Goal: Information Seeking & Learning: Learn about a topic

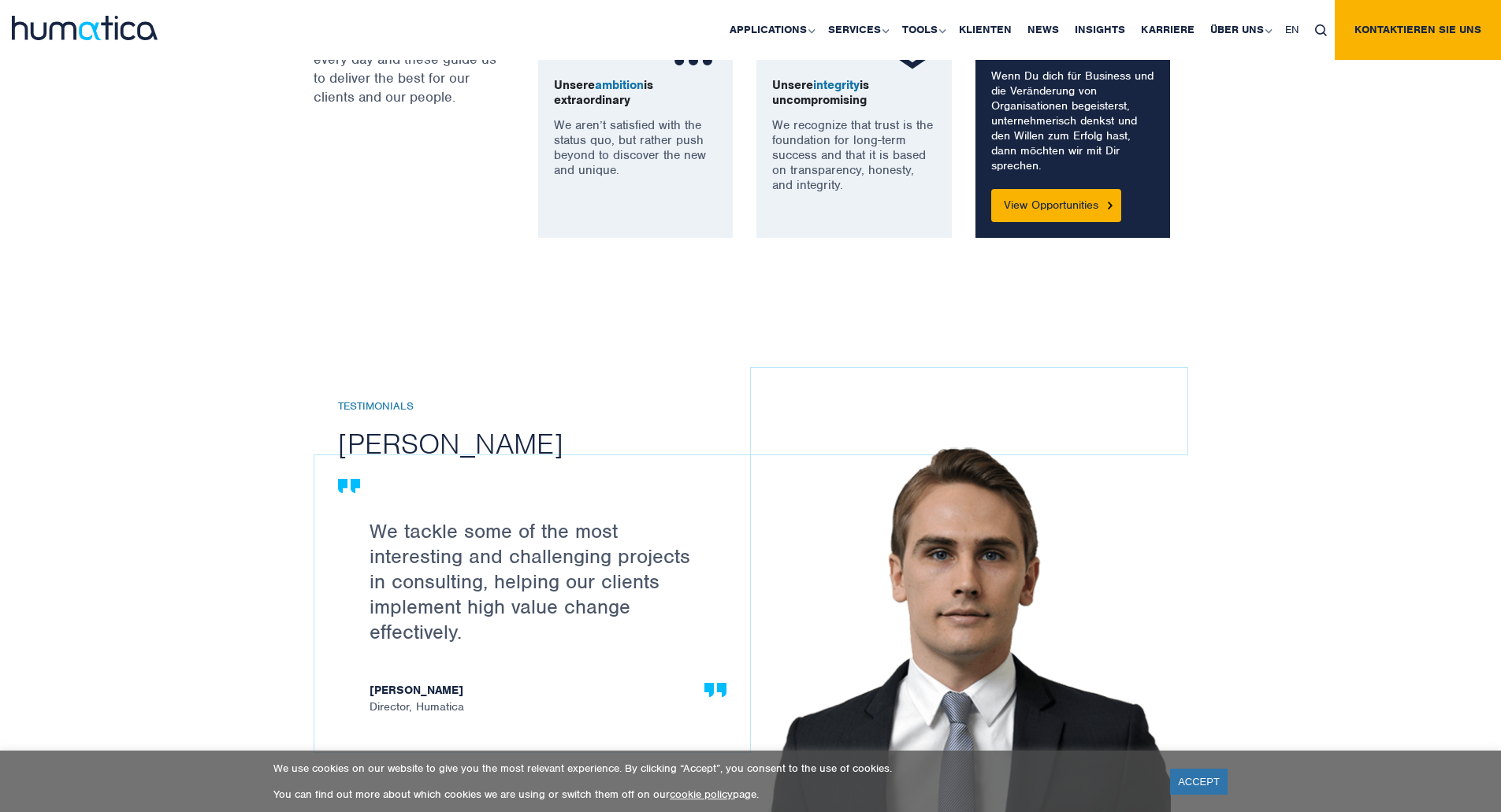
scroll to position [1654, 0]
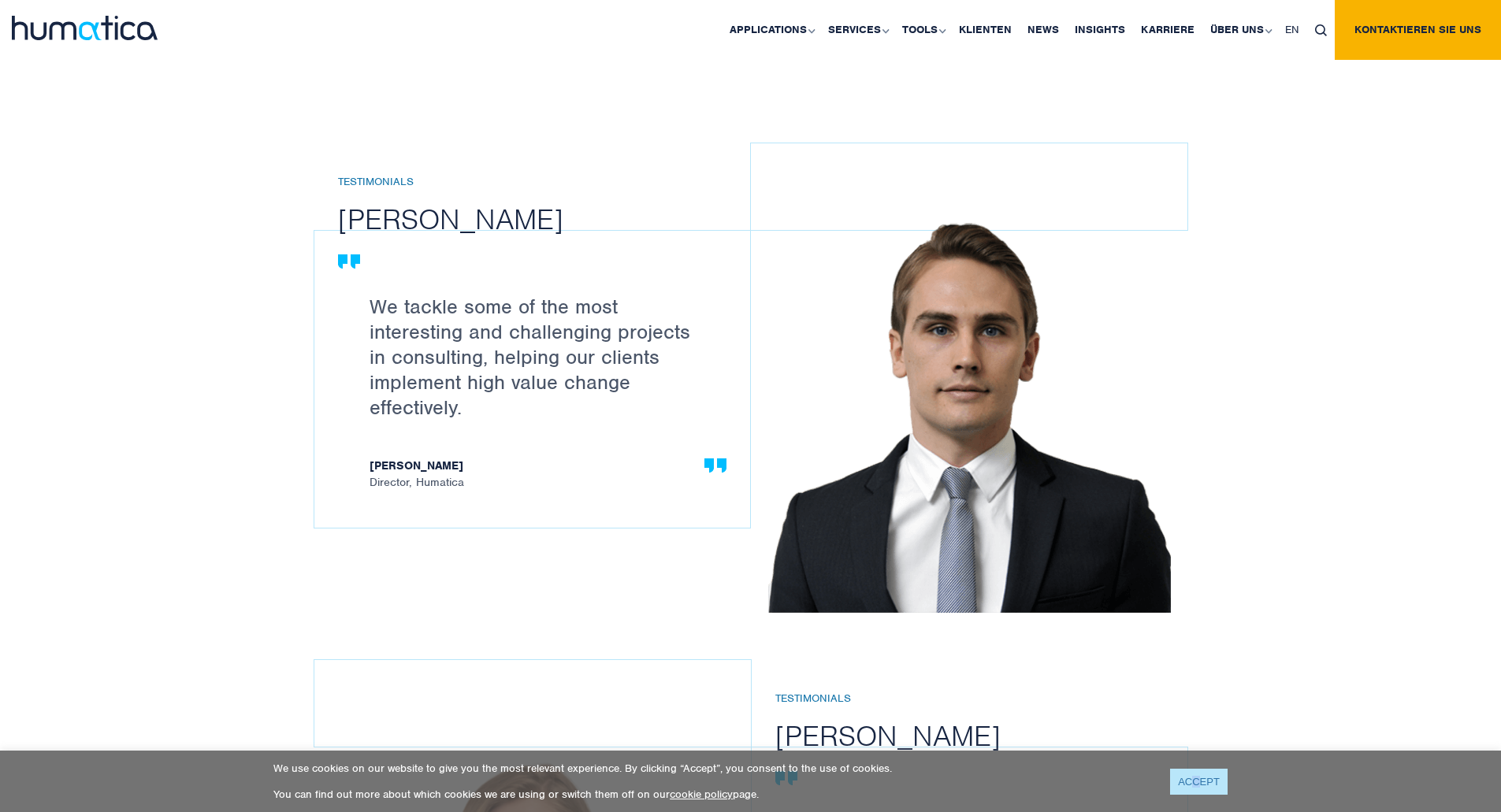
click at [1196, 793] on link "ACCEPT" at bounding box center [1199, 781] width 58 height 26
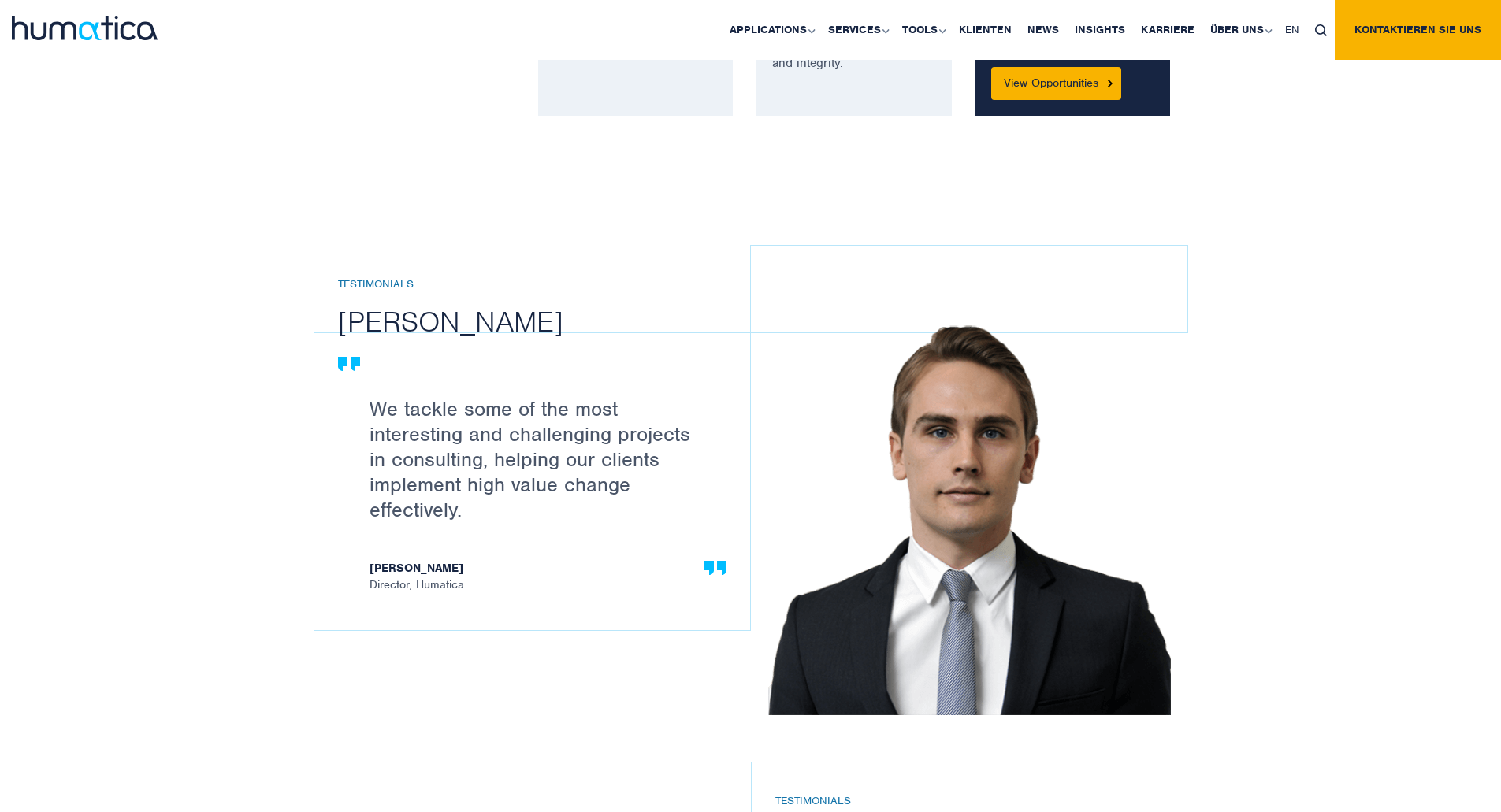
scroll to position [866, 0]
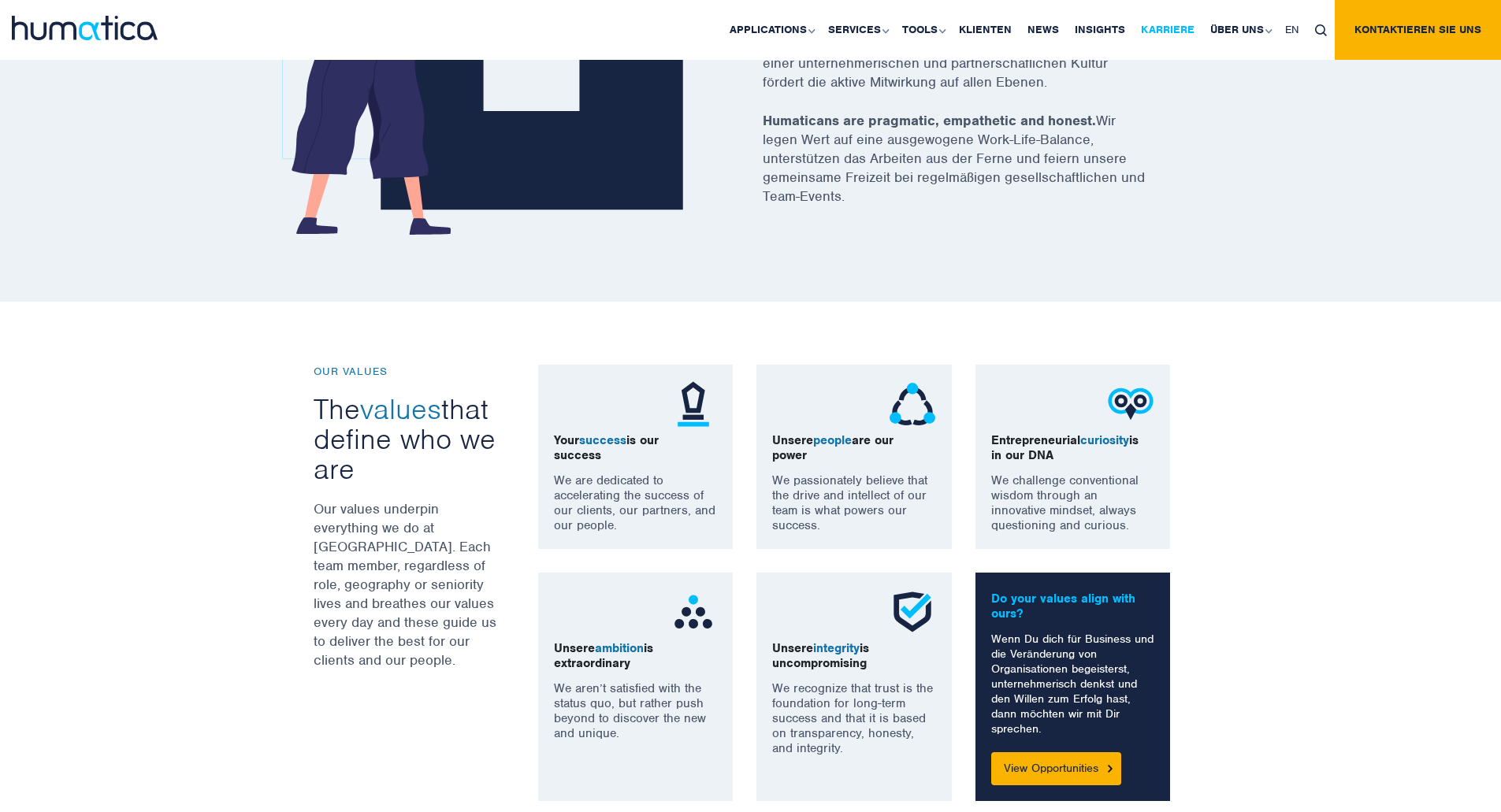
click at [1151, 27] on link "Karriere" at bounding box center [1168, 30] width 70 height 60
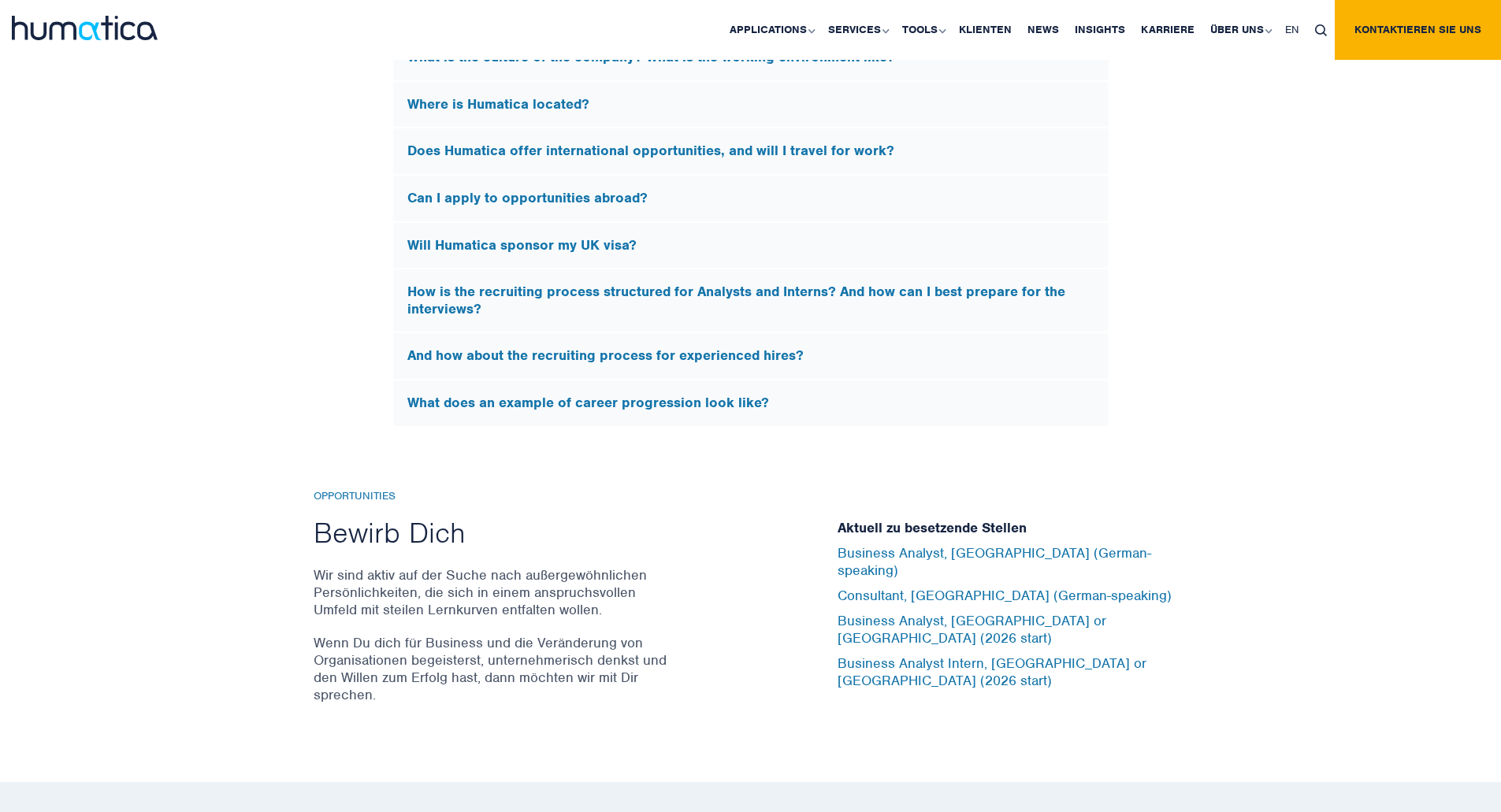
scroll to position [5276, 0]
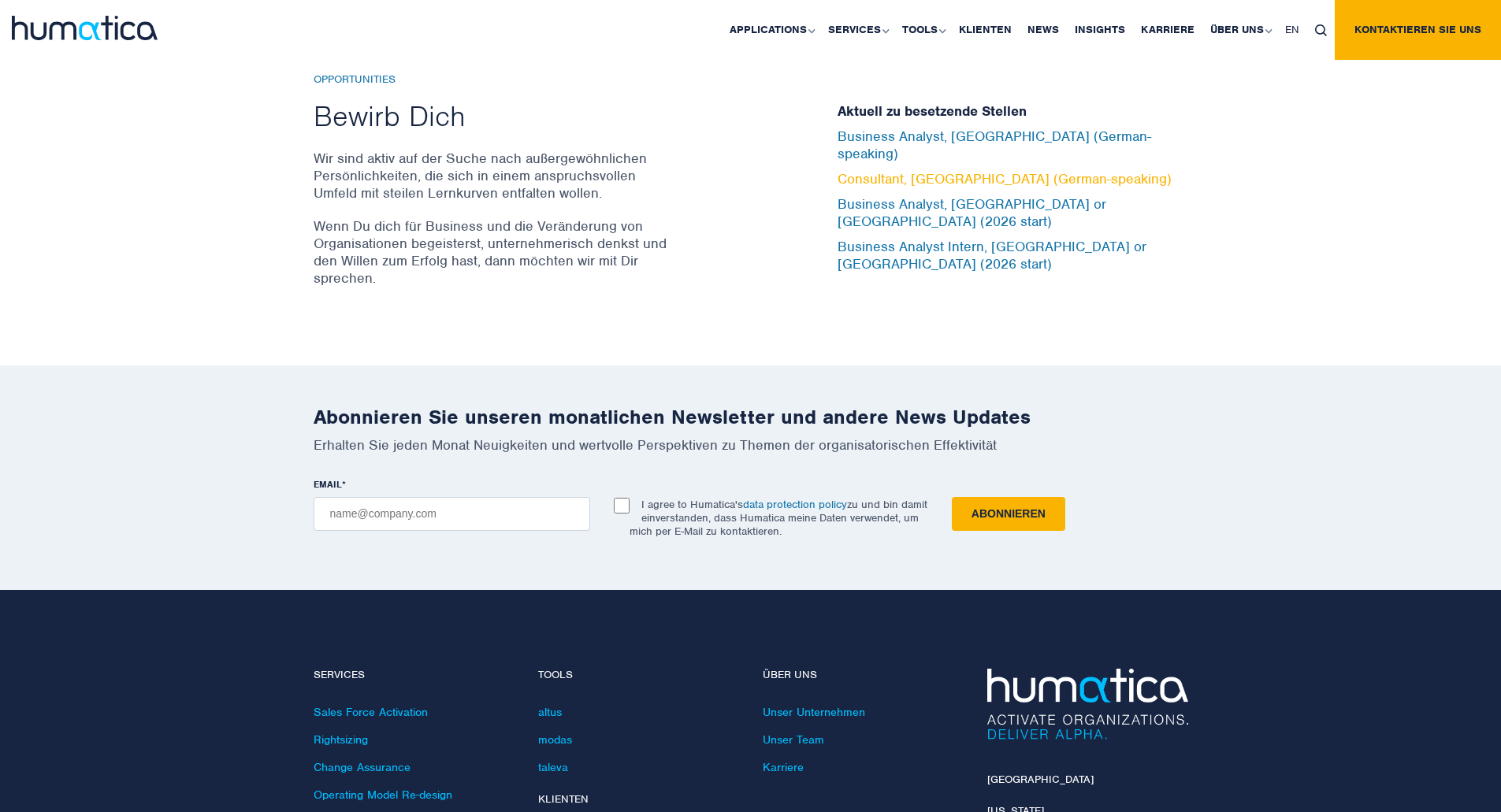
click at [1055, 185] on link "Consultant, [GEOGRAPHIC_DATA] (German-speaking)" at bounding box center [1005, 179] width 334 height 17
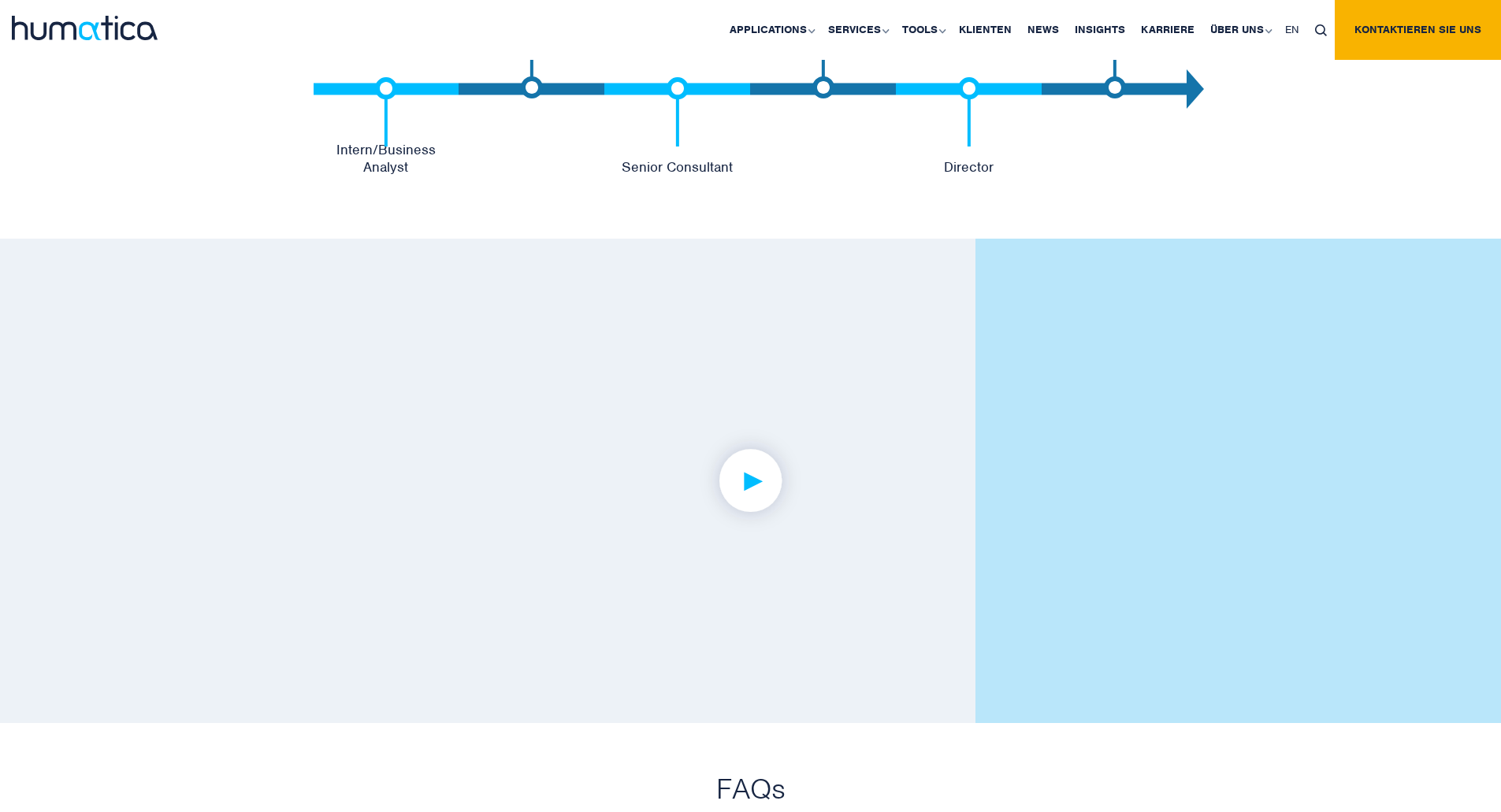
scroll to position [3229, 0]
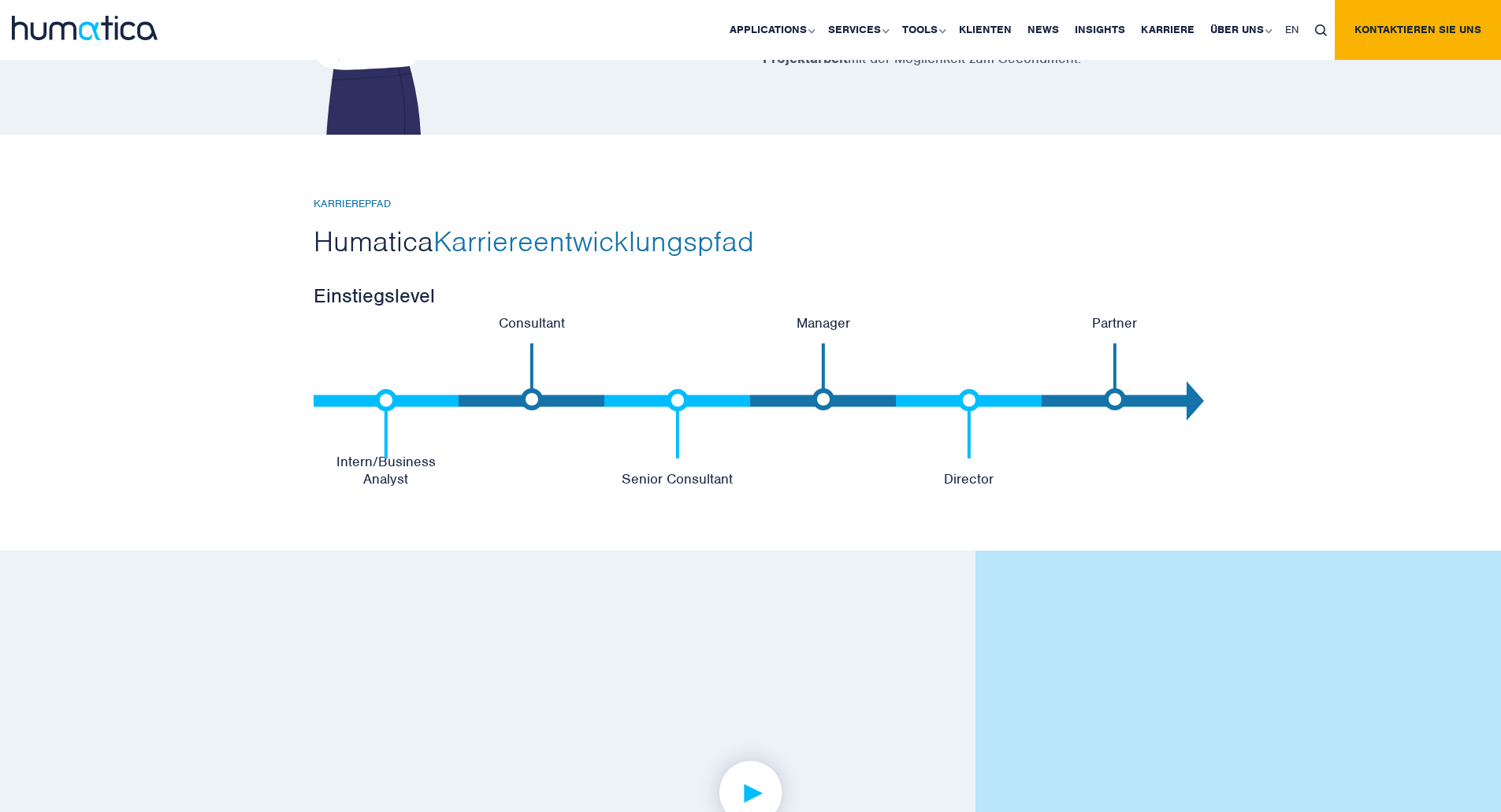
click at [965, 392] on img at bounding box center [969, 423] width 22 height 69
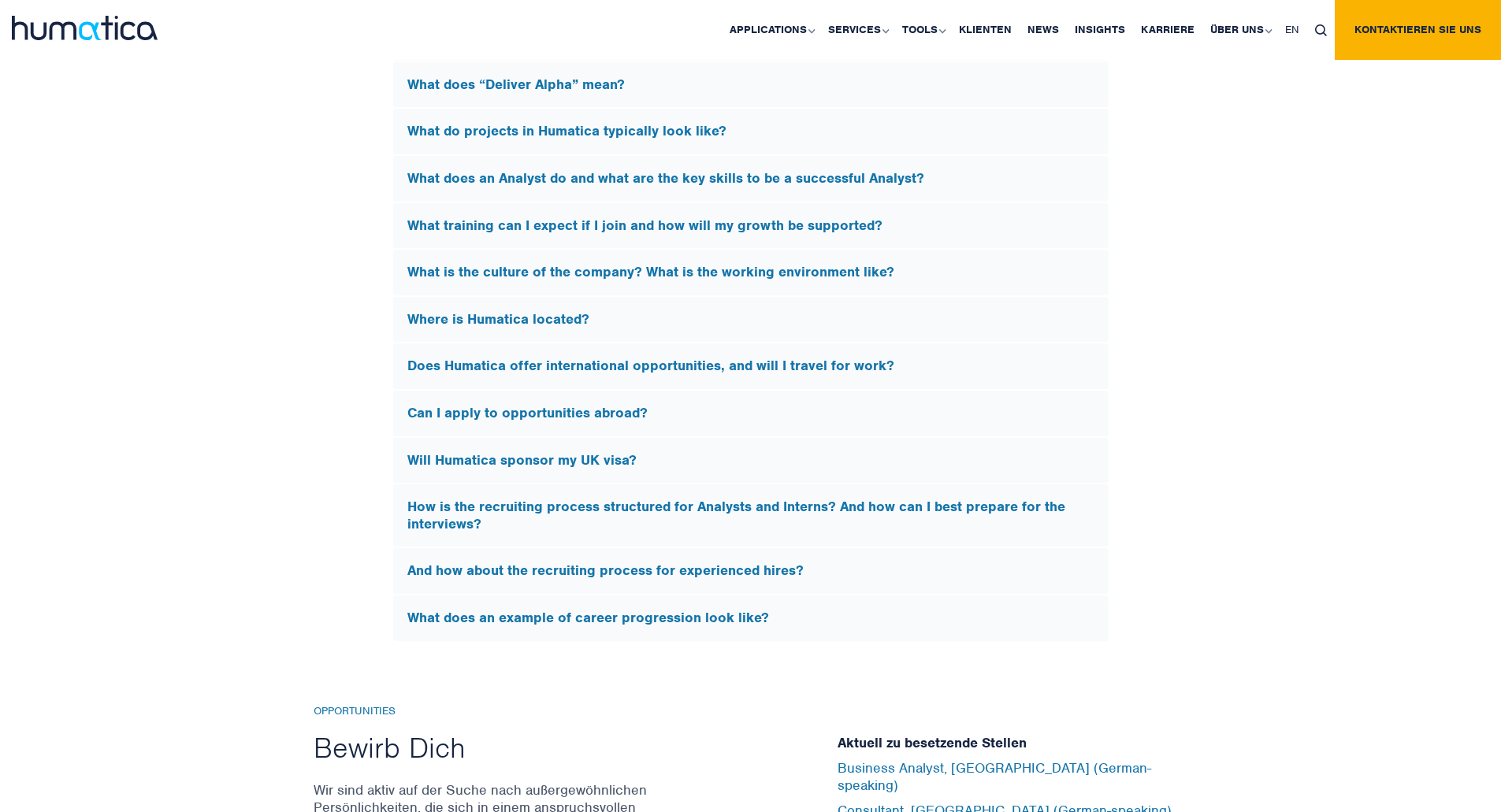
scroll to position [4647, 0]
click at [690, 466] on div "Will Humatica sponsor my UK visa?" at bounding box center [751, 459] width 716 height 46
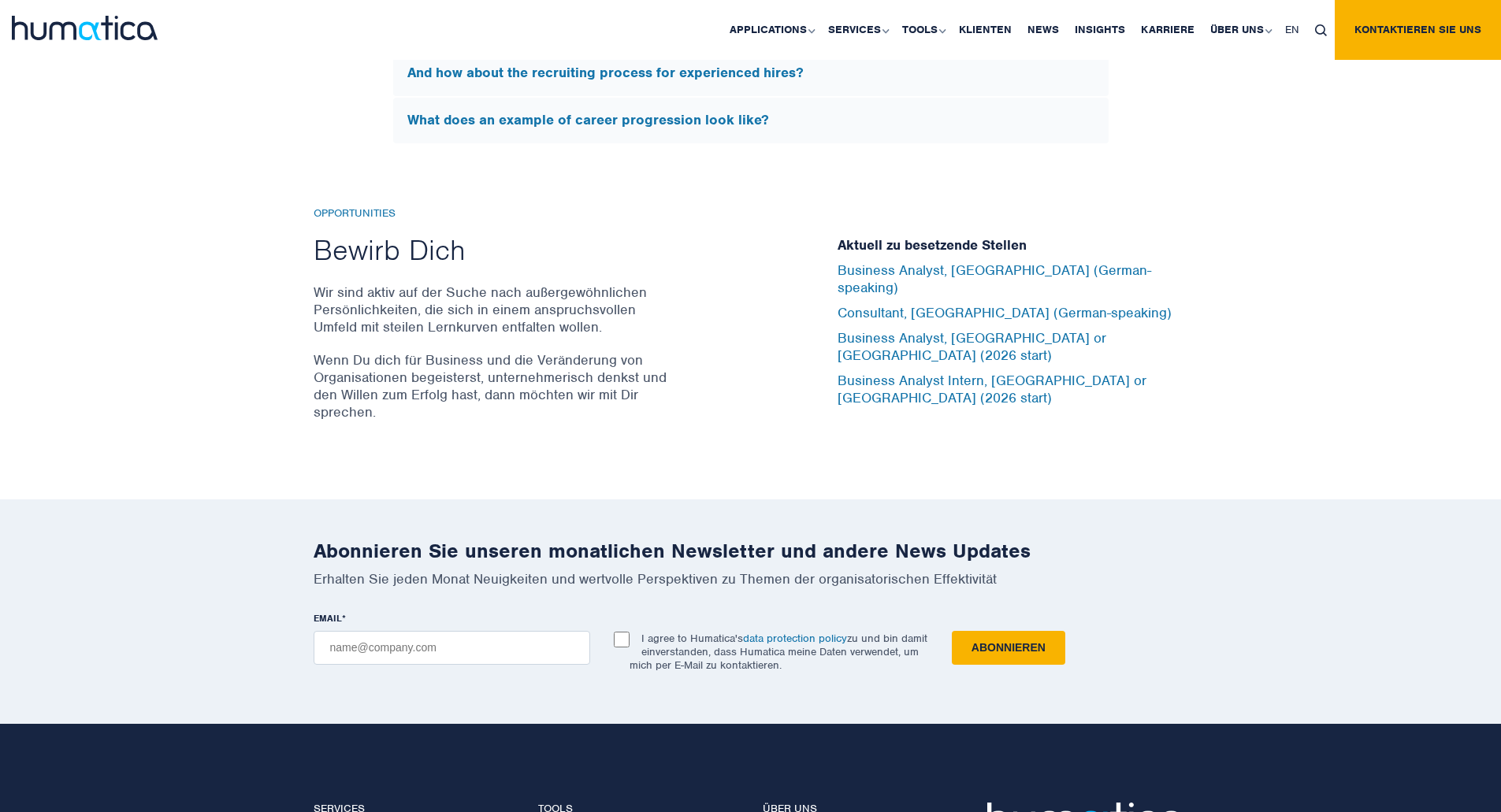
scroll to position [4875, 0]
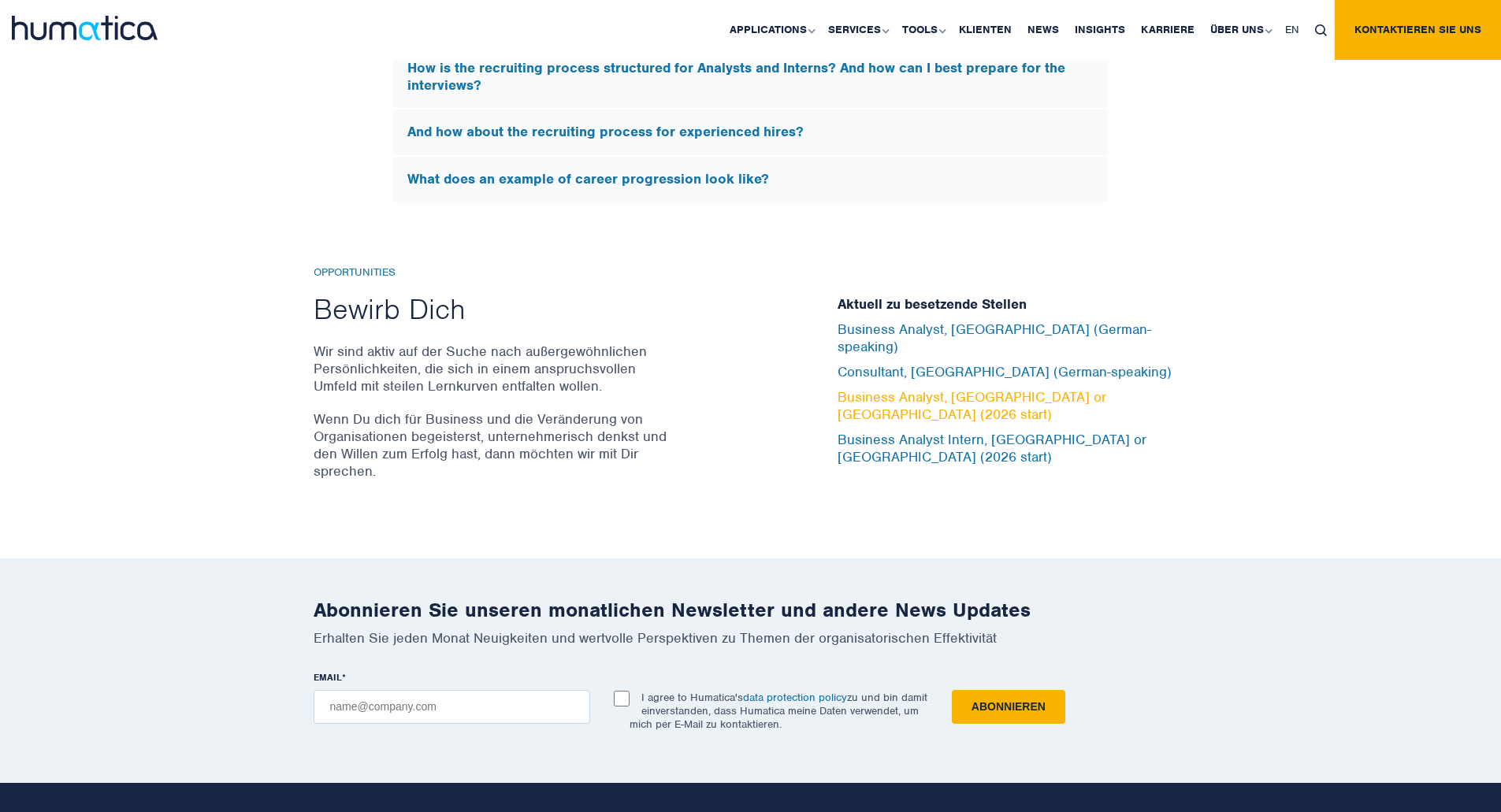
drag, startPoint x: 537, startPoint y: 403, endPoint x: 989, endPoint y: 404, distance: 452.0
click at [538, 403] on div "Opportunities Bewirb Dich Wir sind aktiv auf der Suche nach außergewöhnlichen P…" at bounding box center [564, 381] width 500 height 230
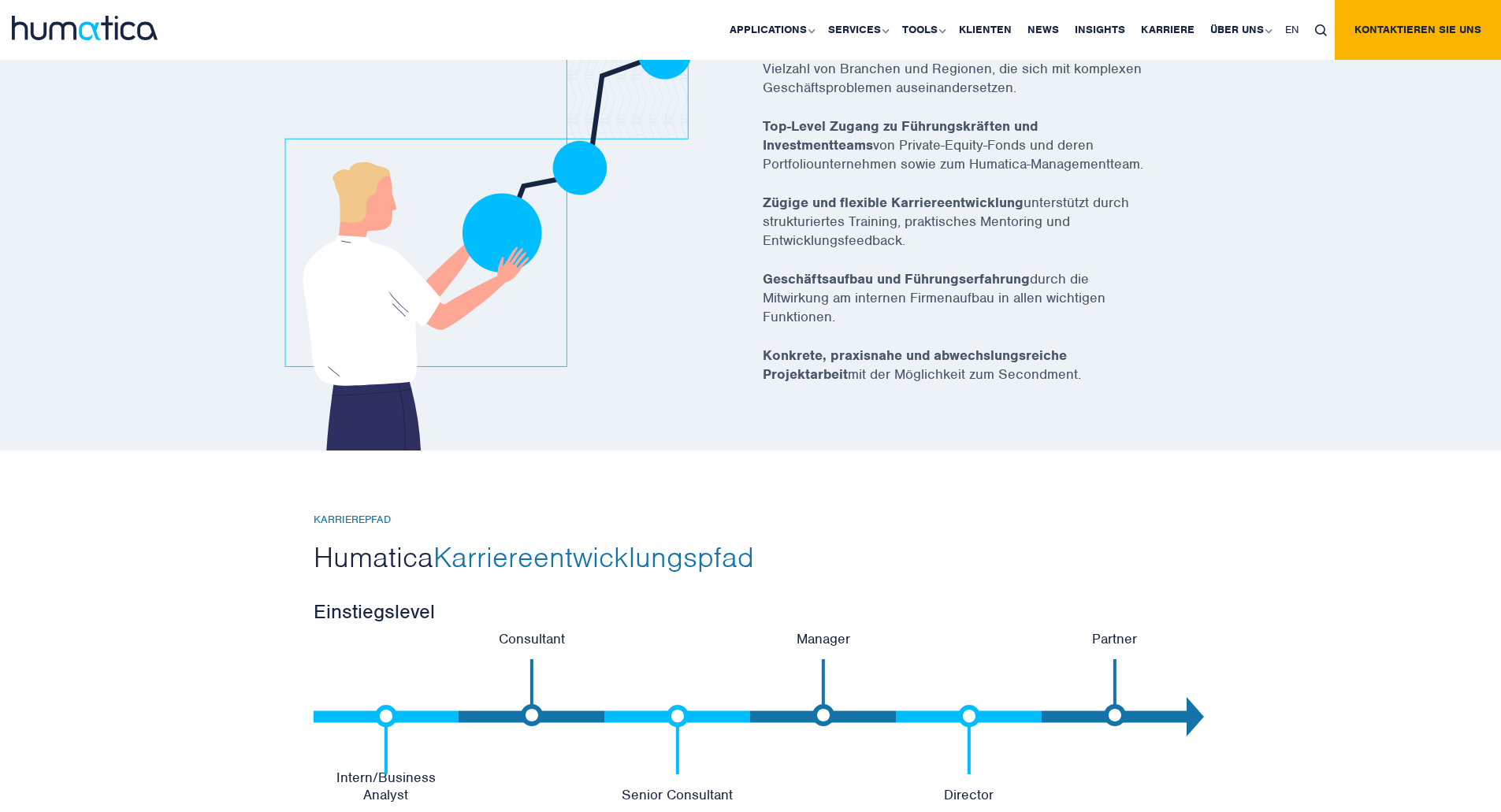
scroll to position [2748, 0]
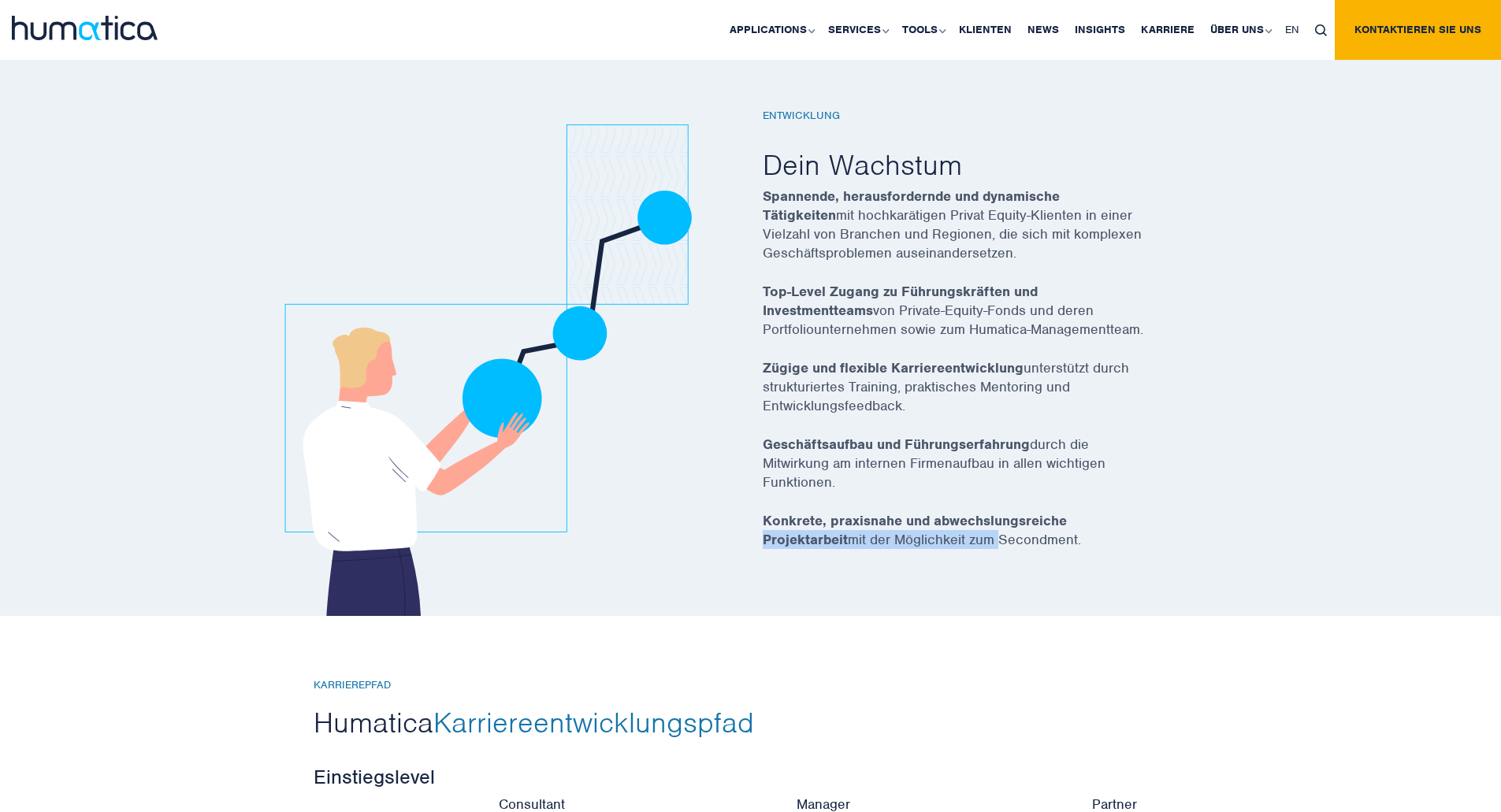
drag, startPoint x: 824, startPoint y: 550, endPoint x: 1034, endPoint y: 550, distance: 210.0
click at [1029, 550] on div "Entwicklung Dein Wachstum Spannende, herausfordernde und dynamische Tätigkeiten…" at bounding box center [975, 362] width 449 height 506
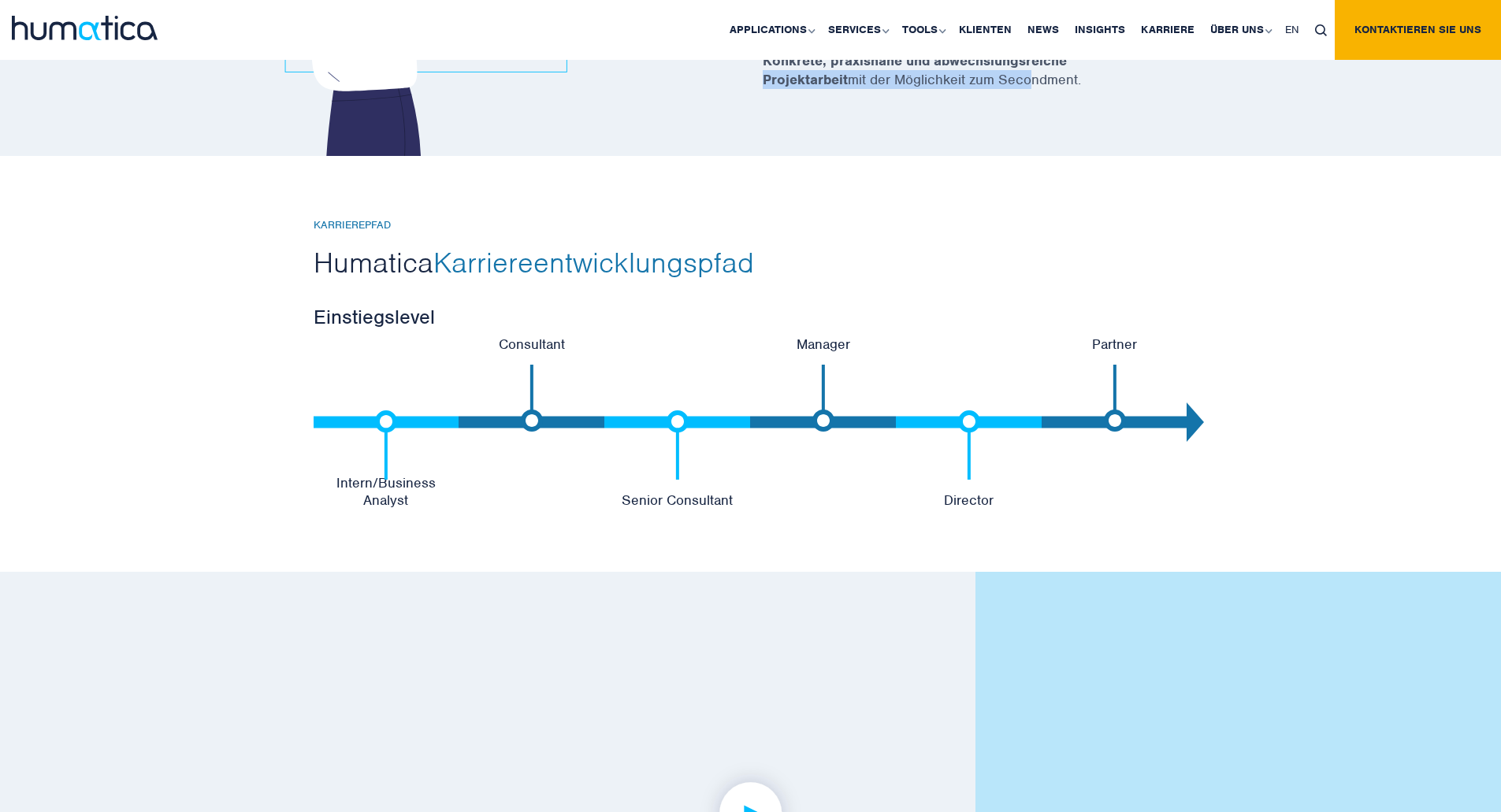
scroll to position [3299, 0]
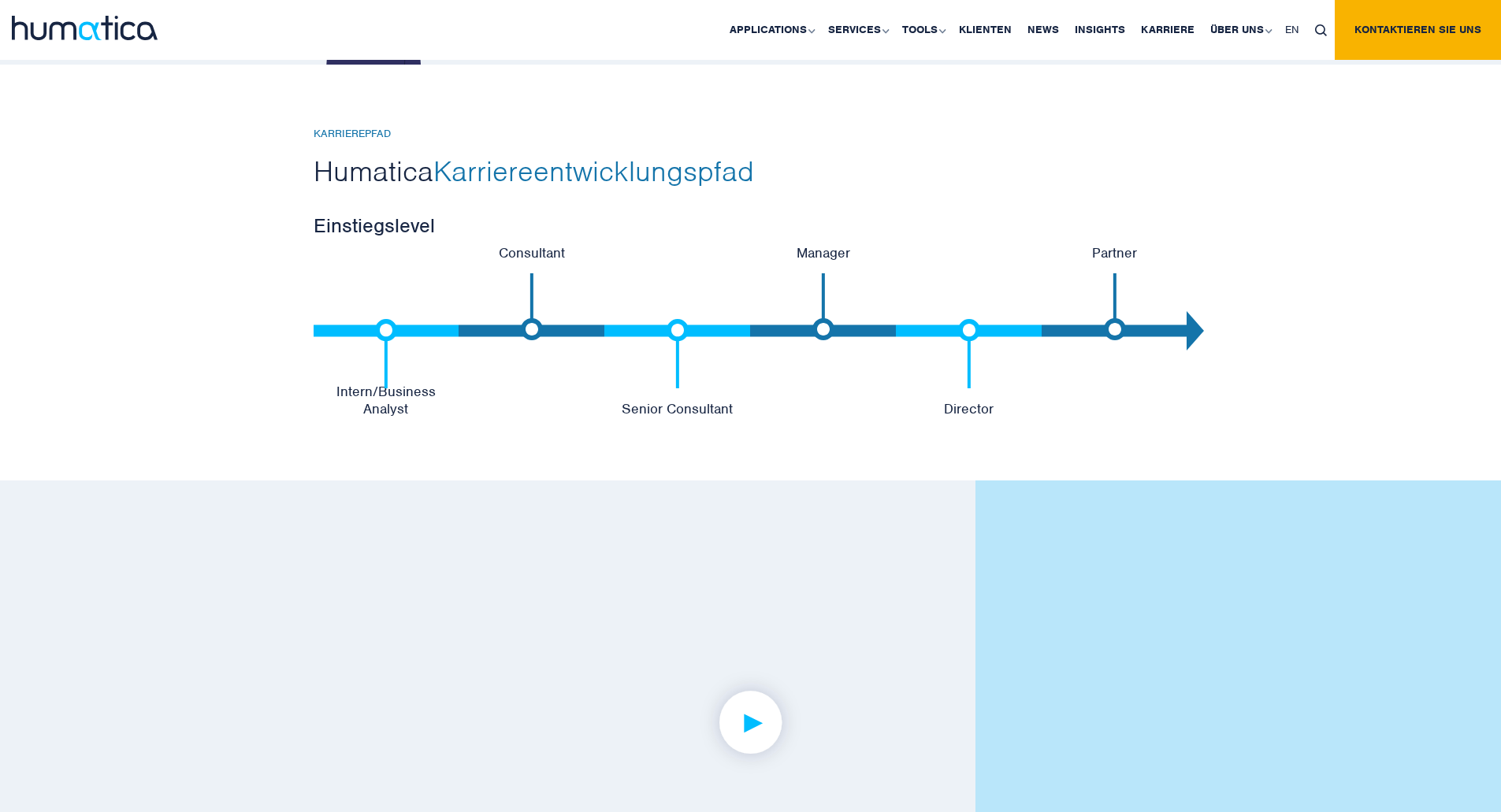
click at [815, 331] on img at bounding box center [823, 306] width 22 height 67
click at [974, 322] on img at bounding box center [969, 353] width 22 height 69
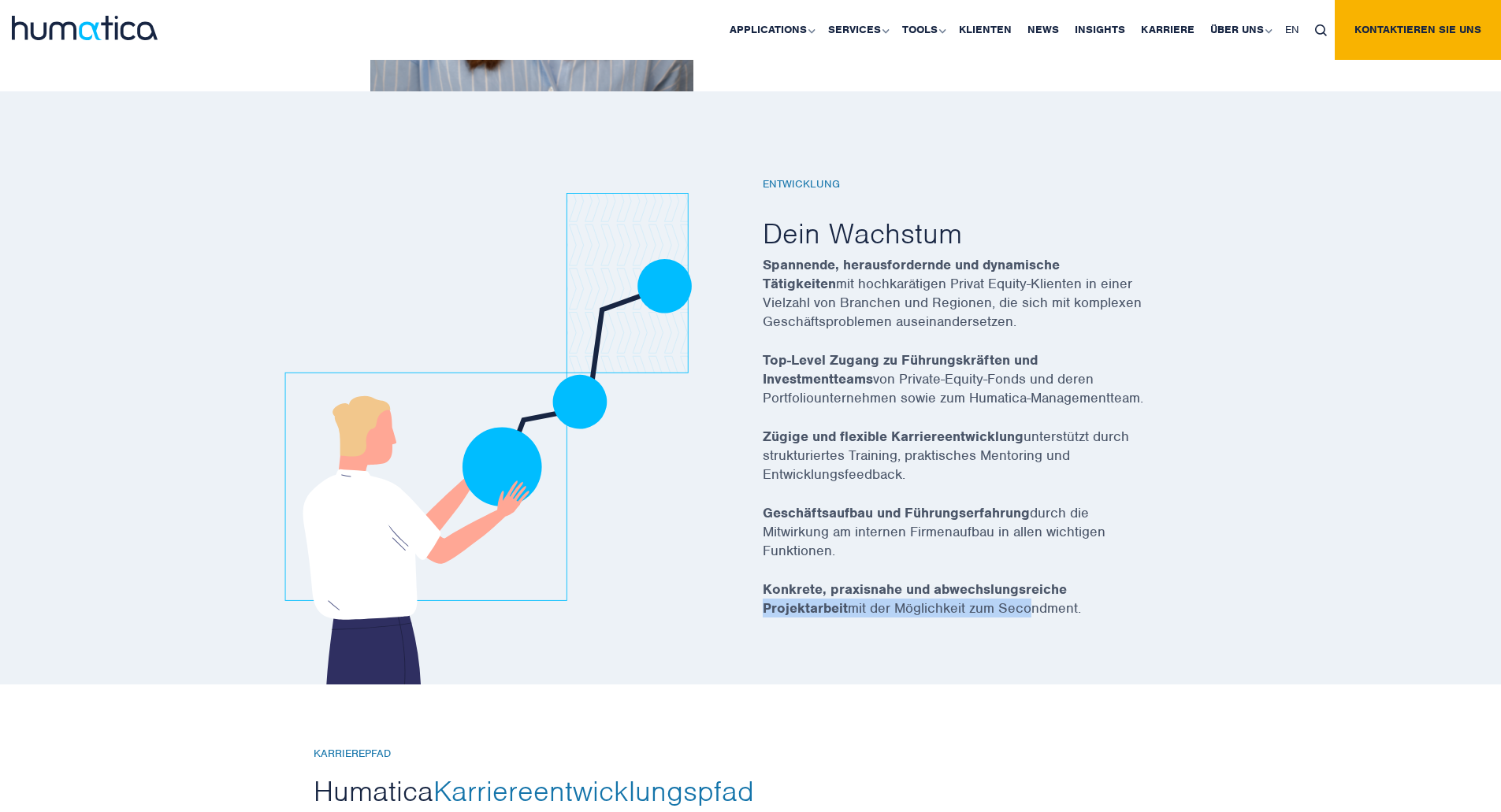
scroll to position [2669, 0]
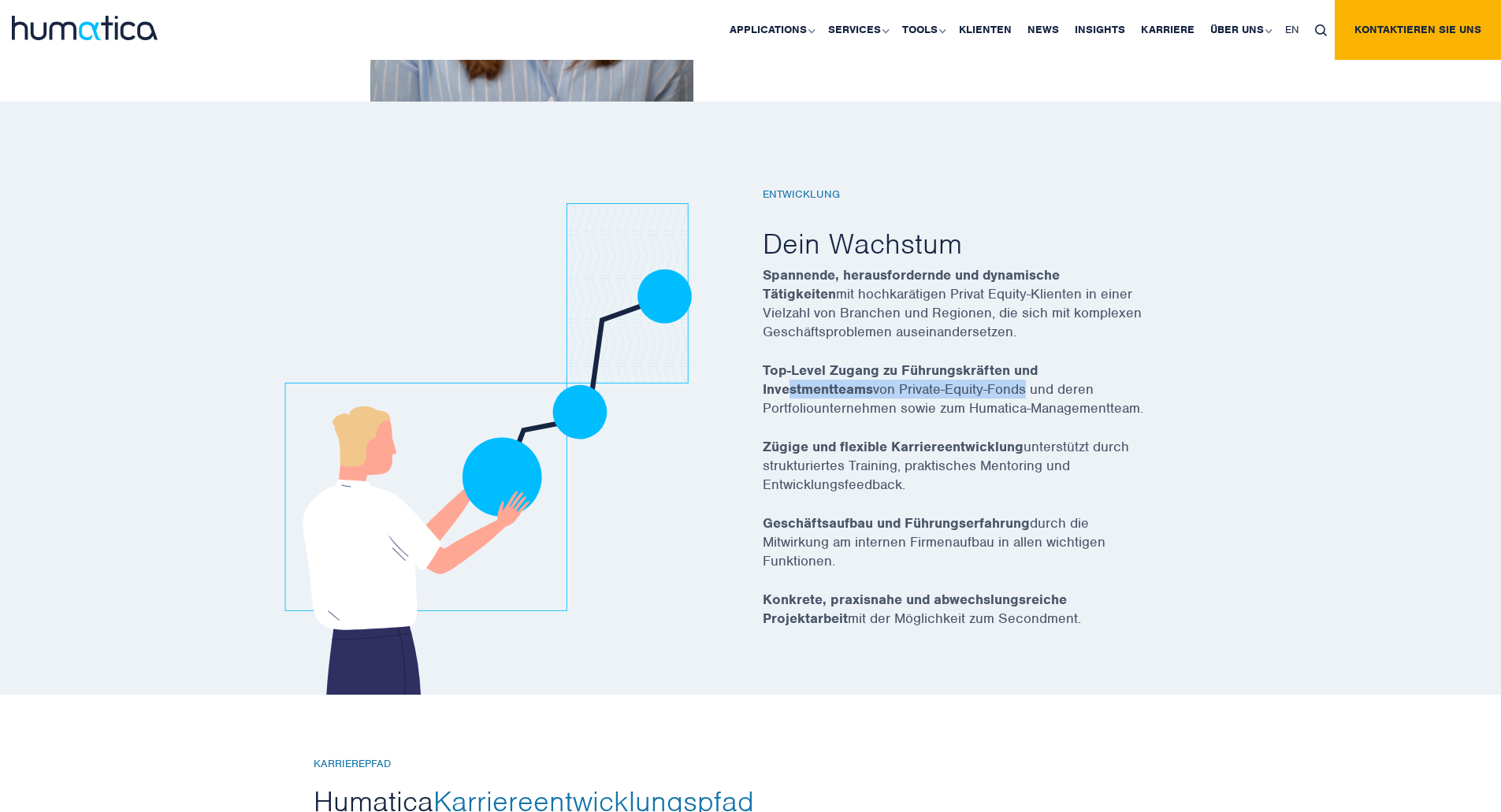
drag, startPoint x: 791, startPoint y: 380, endPoint x: 1056, endPoint y: 395, distance: 265.4
click at [1035, 395] on p "Top-Level Zugang zu Führungskräften und Investmentteams von Private-Equity-Fond…" at bounding box center [975, 399] width 426 height 76
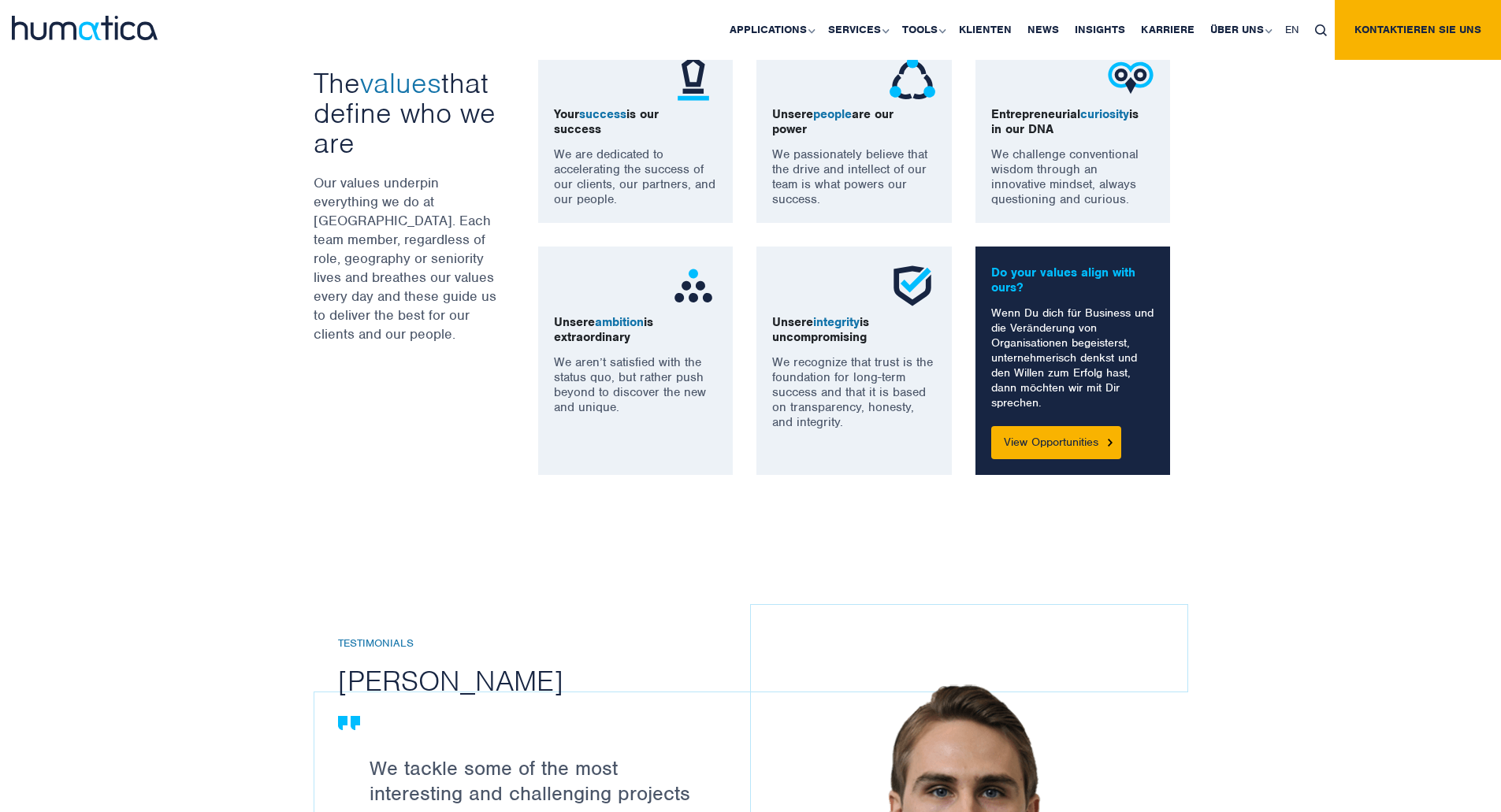
scroll to position [937, 0]
